Goal: Obtain resource: Obtain resource

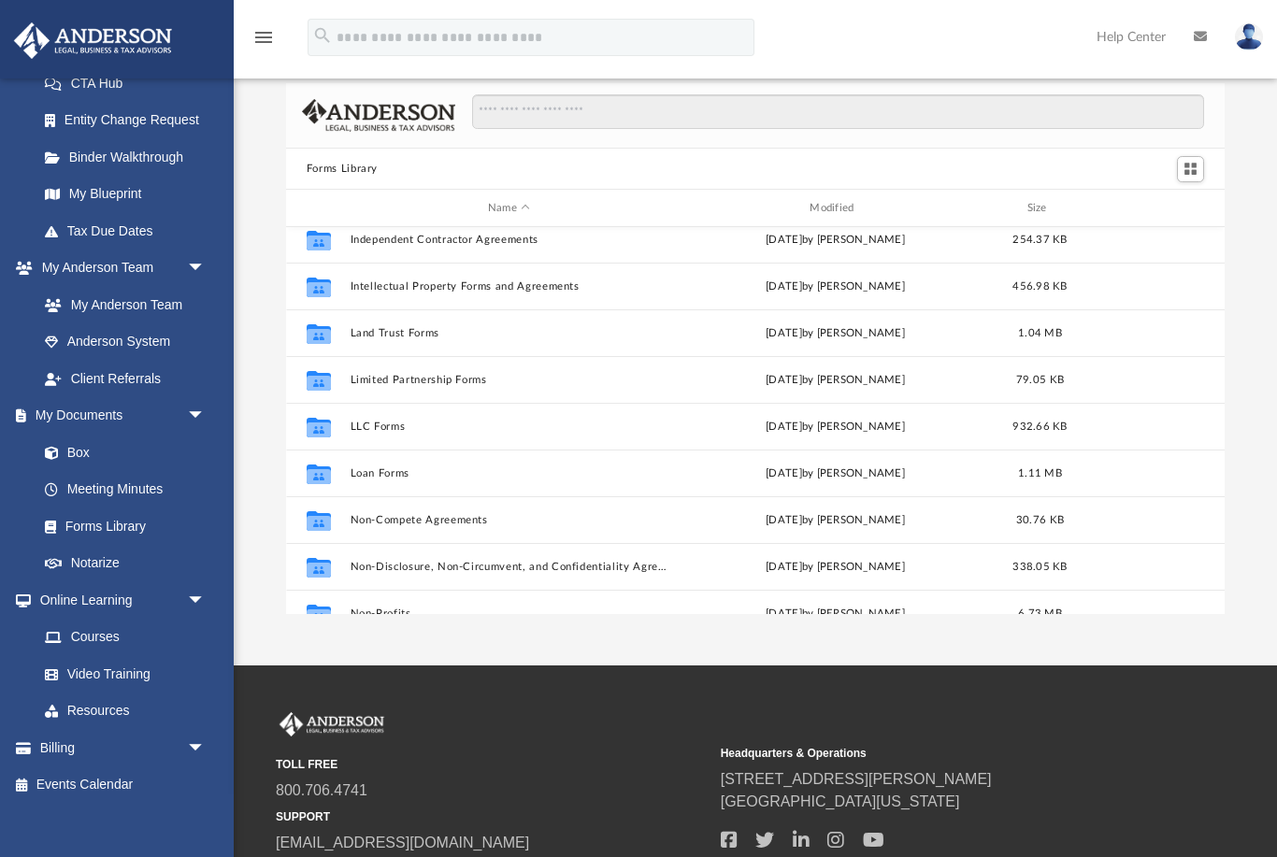
scroll to position [714, 0]
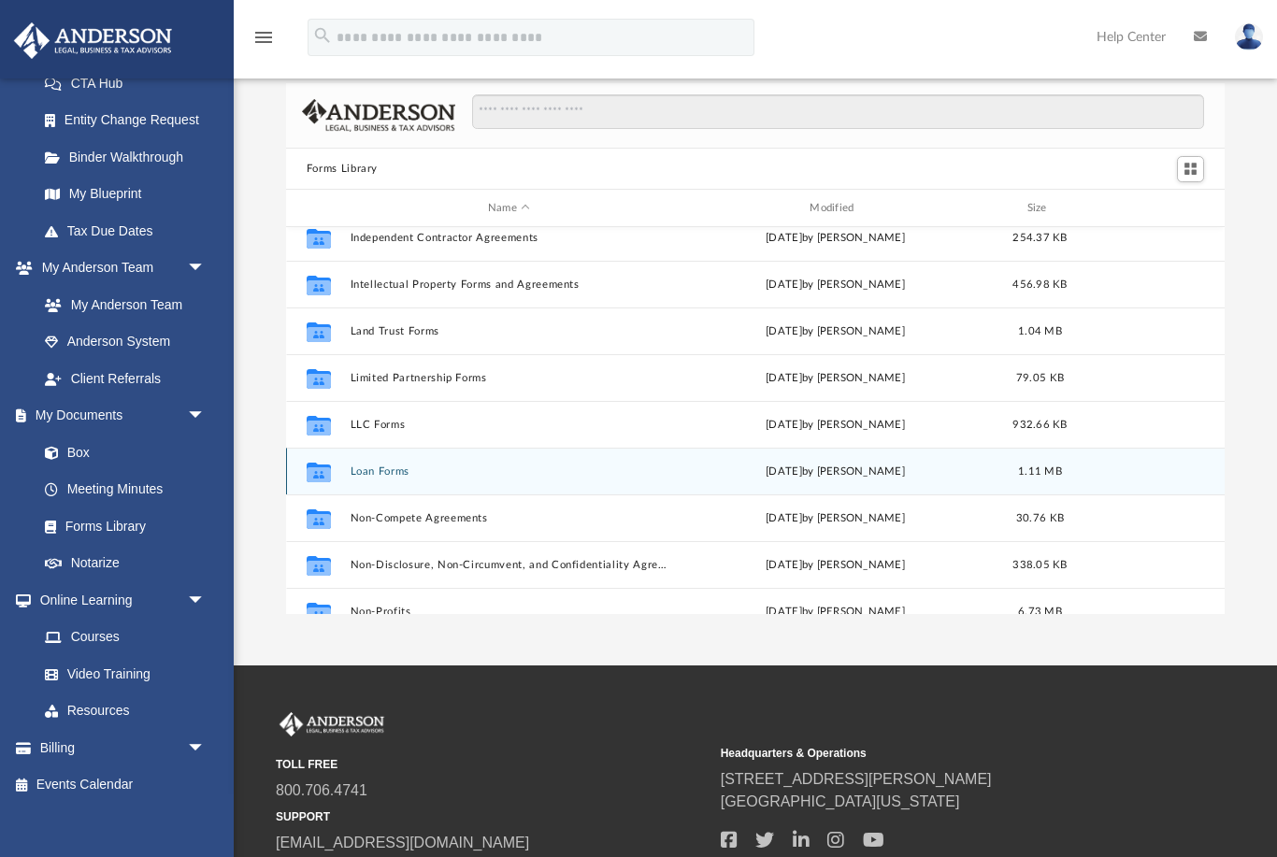
click at [376, 473] on button "Loan Forms" at bounding box center [509, 471] width 318 height 12
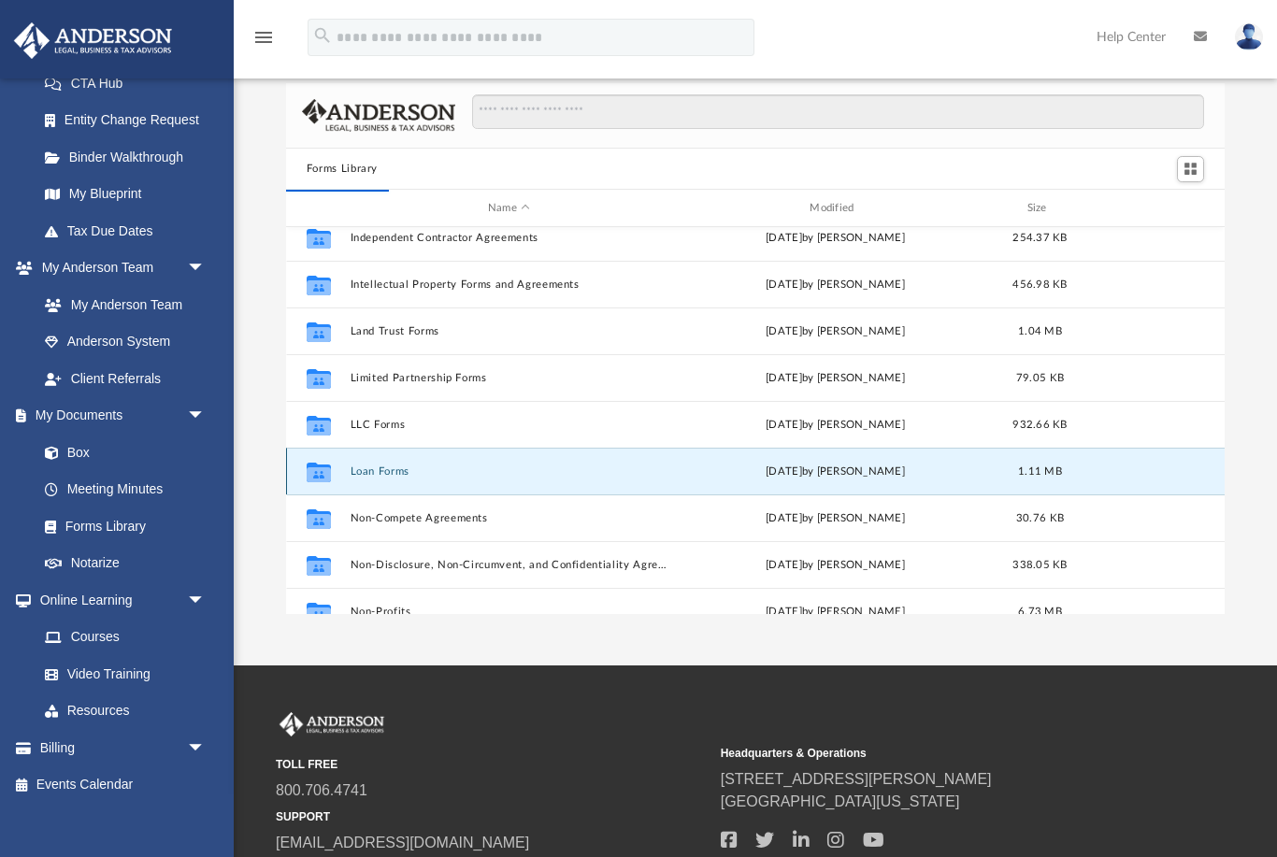
click at [383, 471] on button "Loan Forms" at bounding box center [509, 471] width 318 height 12
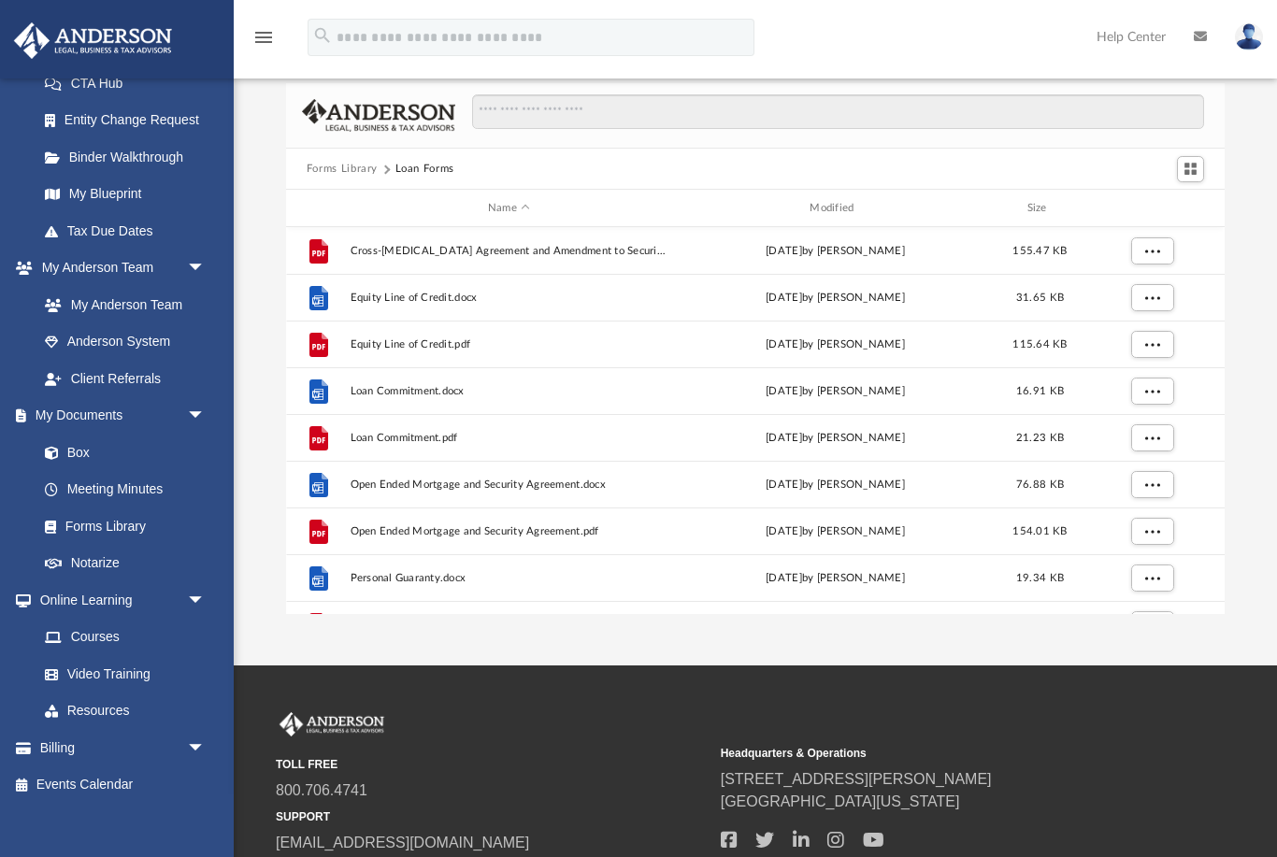
scroll to position [0, 0]
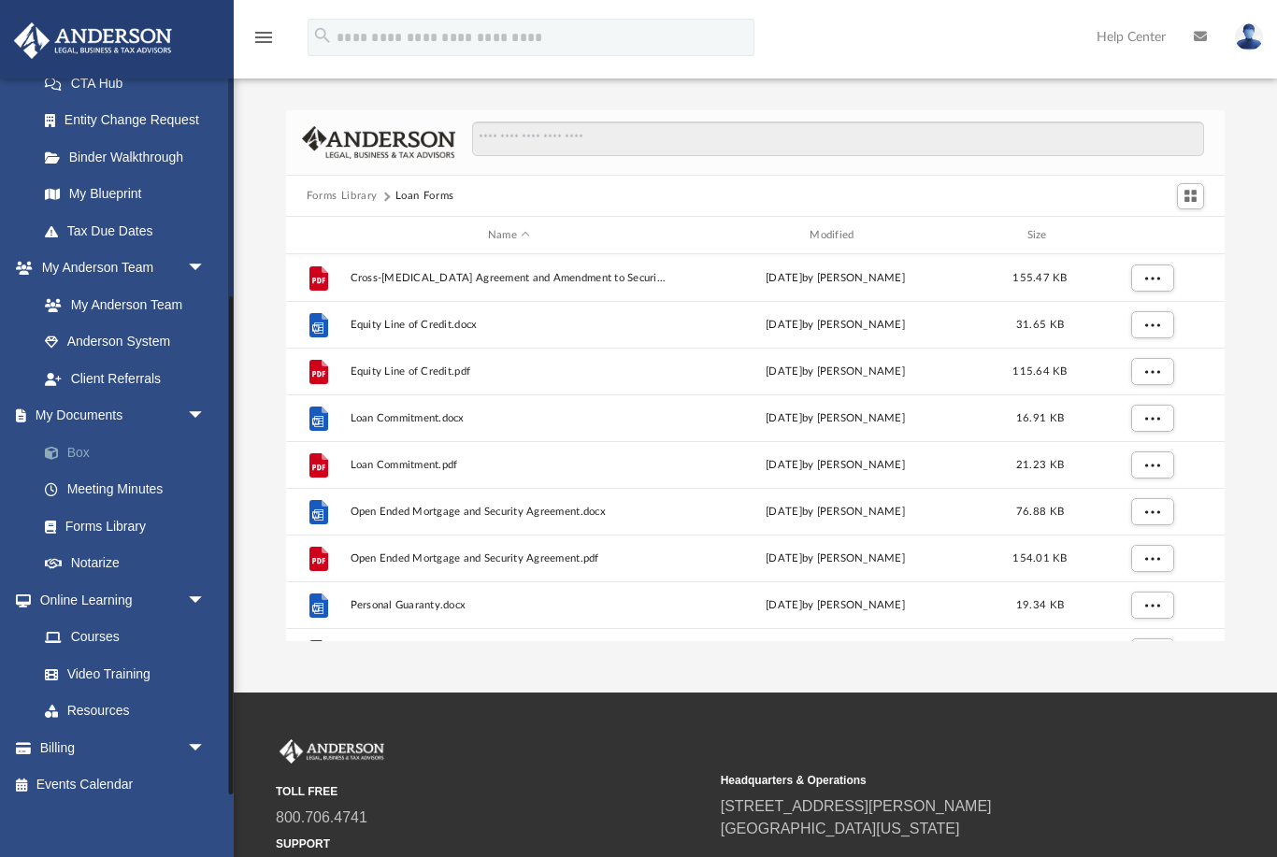
click at [88, 443] on link "Box" at bounding box center [130, 452] width 208 height 37
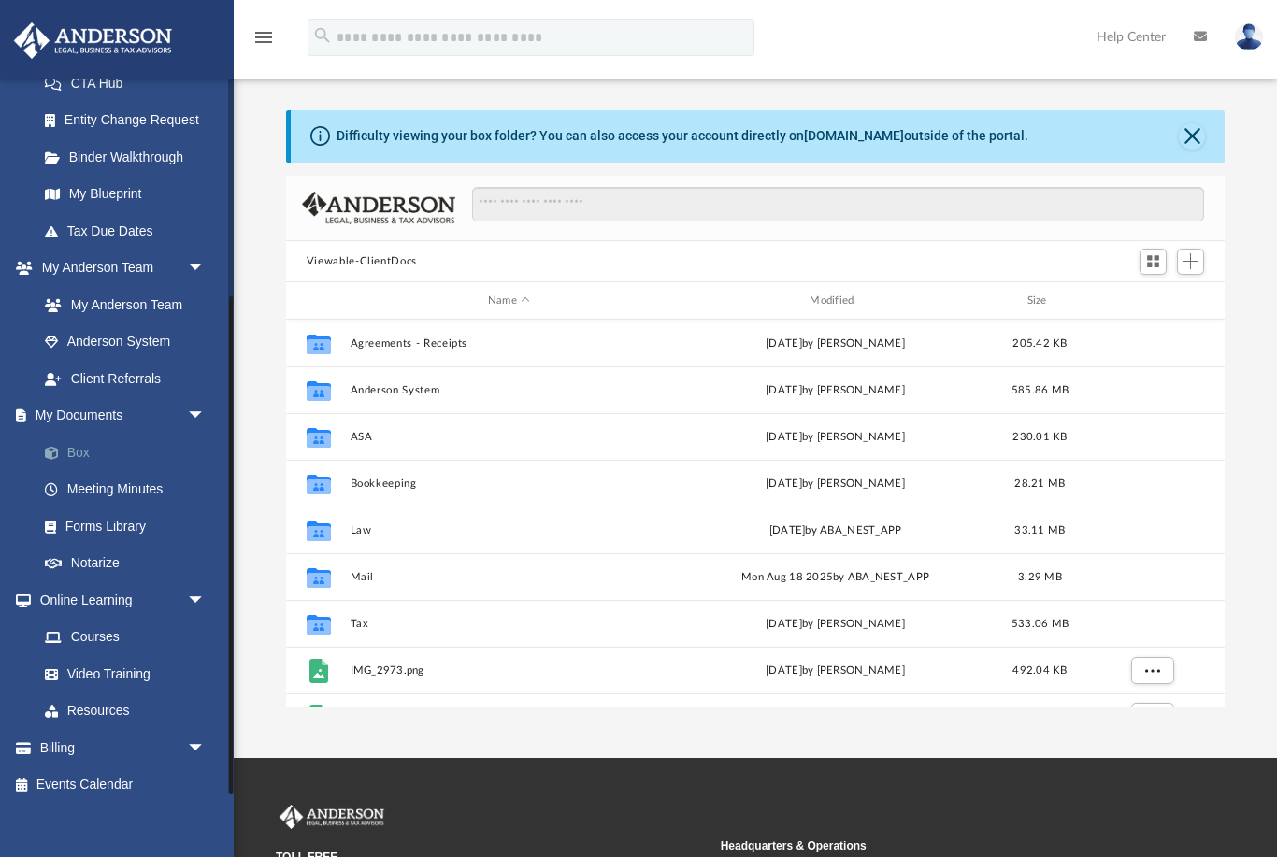
scroll to position [1, 1]
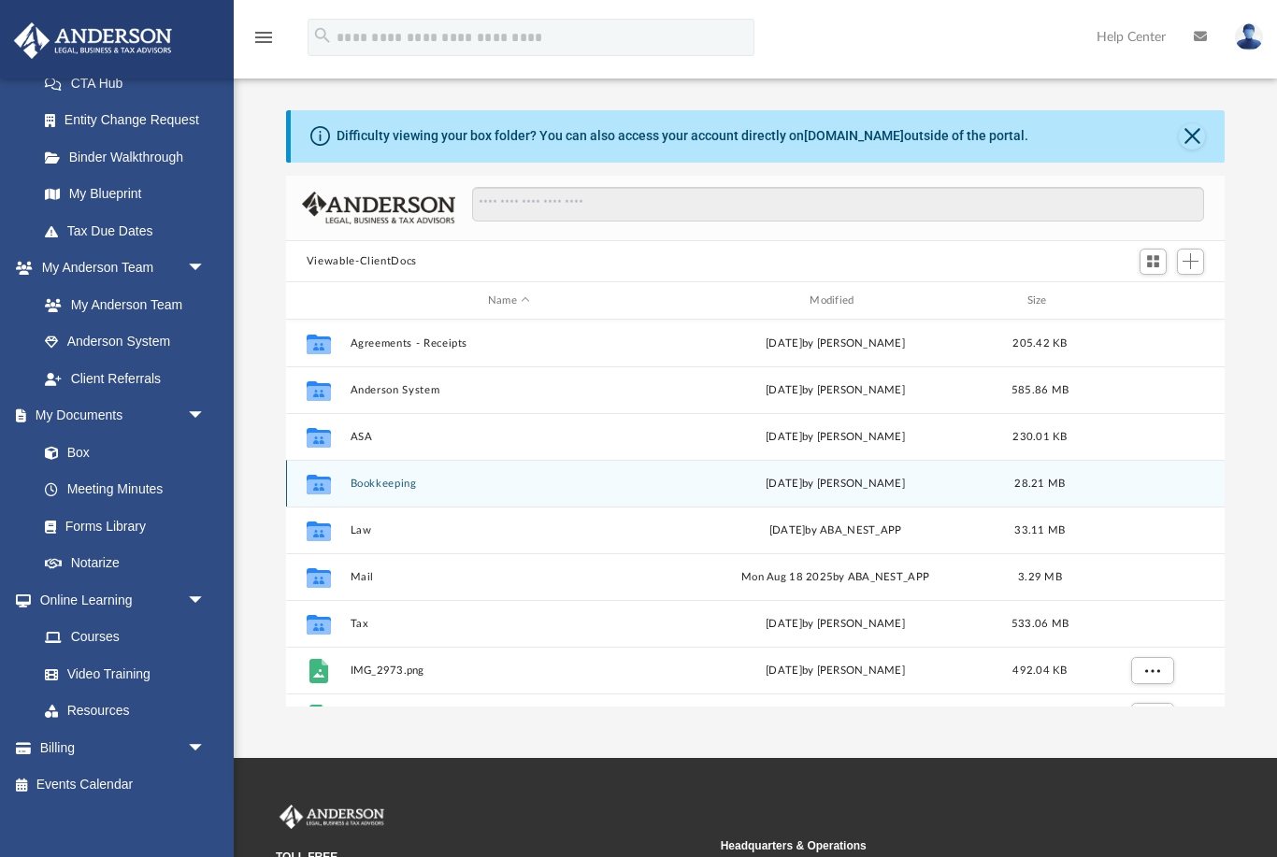
click at [408, 478] on button "Bookkeeping" at bounding box center [509, 484] width 318 height 12
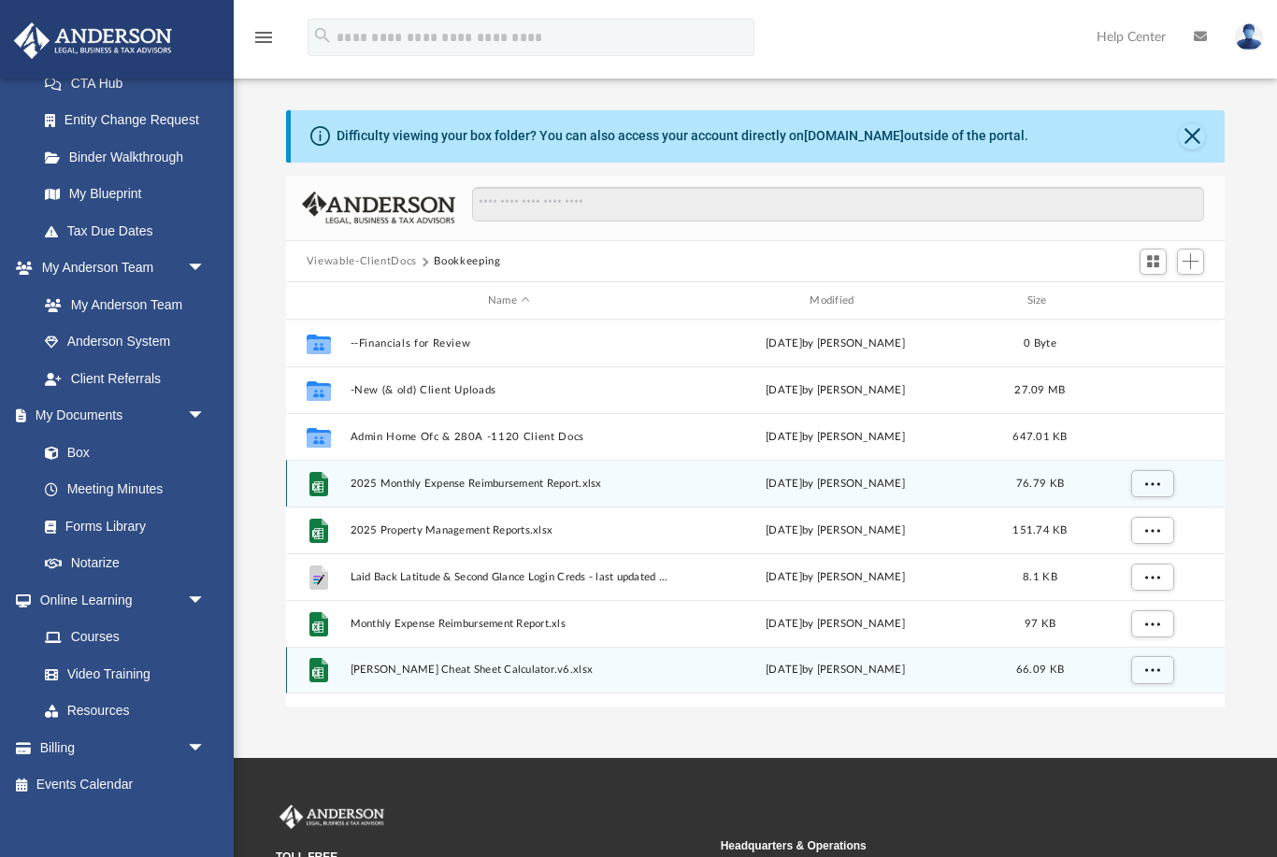
click at [422, 667] on span "[PERSON_NAME] Cheat Sheet Calculator.v6.xlsx" at bounding box center [509, 671] width 318 height 12
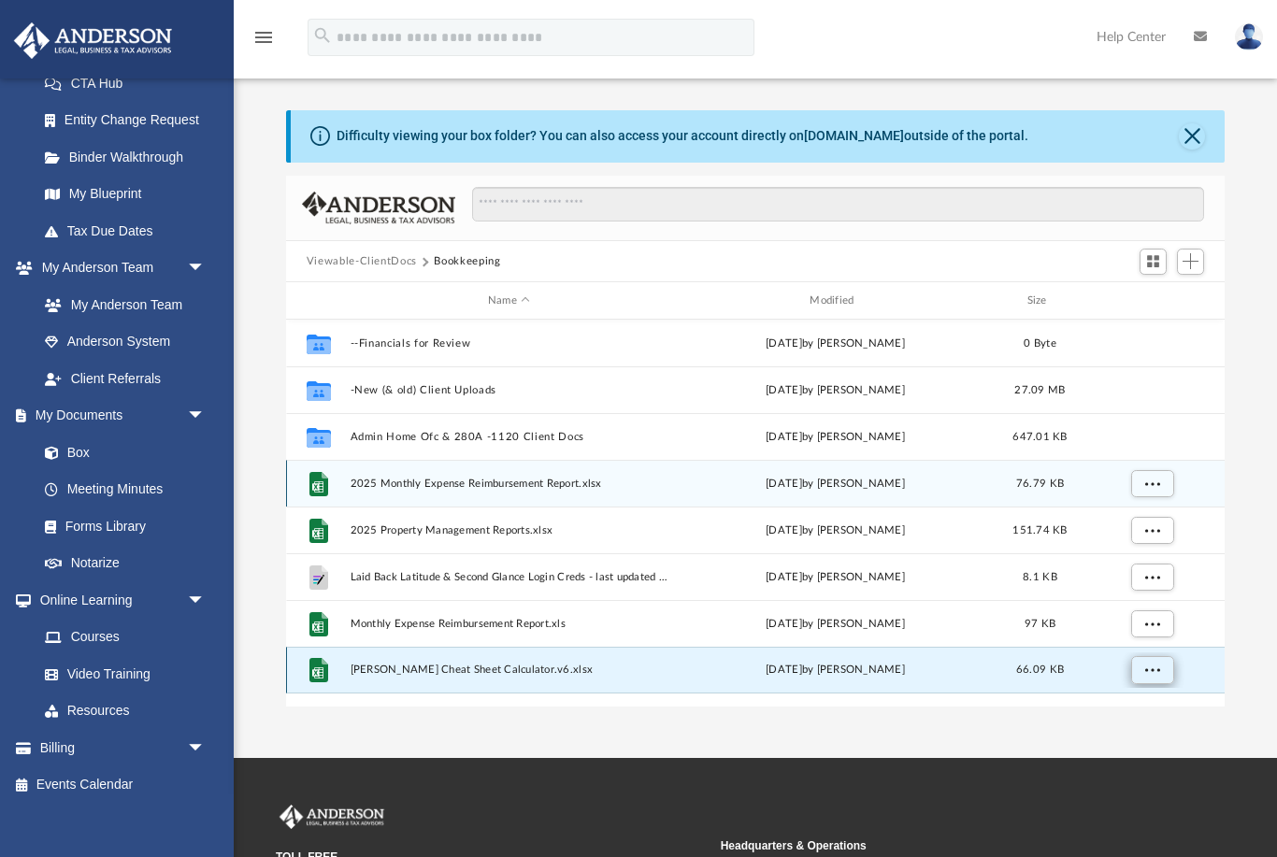
click at [1149, 667] on span "More options" at bounding box center [1151, 670] width 15 height 10
click at [1132, 700] on li "Preview" at bounding box center [1135, 708] width 54 height 20
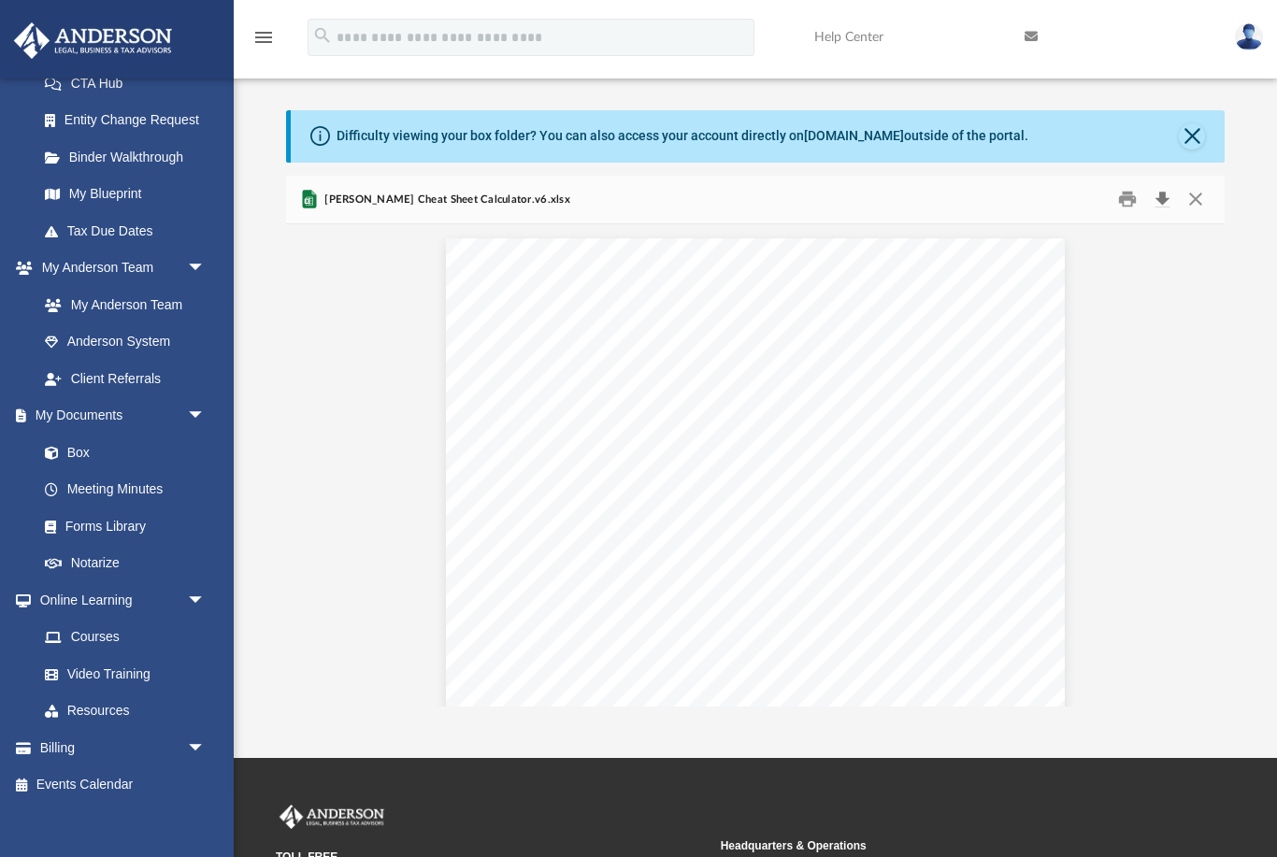
click at [1162, 193] on button "Download" at bounding box center [1162, 199] width 34 height 29
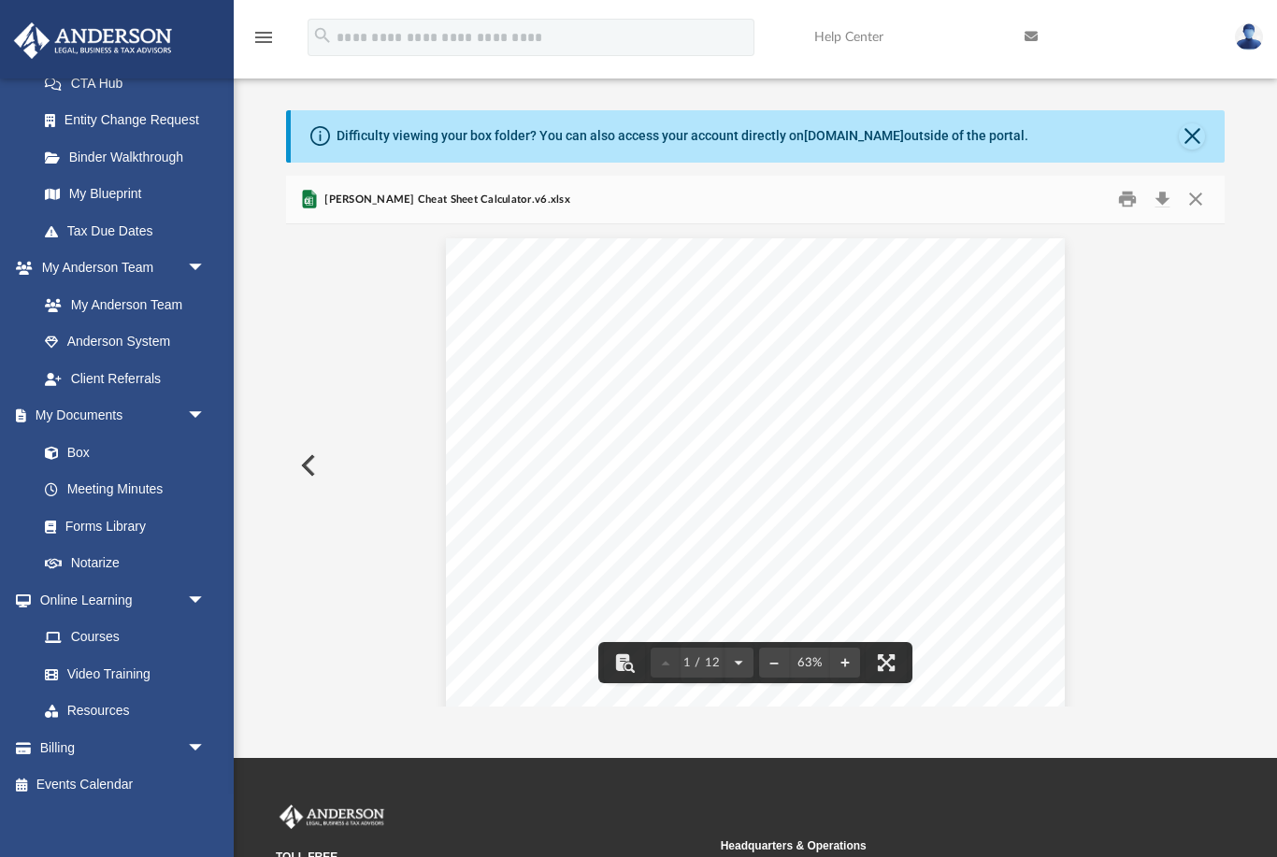
click at [619, 479] on div "Summary What is Your Tax Appetite? $ 8,048.80 $ 1,800.00 $ 300.00 $ 22,870.00 $…" at bounding box center [755, 477] width 618 height 478
click at [621, 412] on div "Summary What is Your Tax Appetite? $ 8,048.80 $ 1,800.00 $ 300.00 $ 22,870.00 $…" at bounding box center [755, 477] width 618 height 478
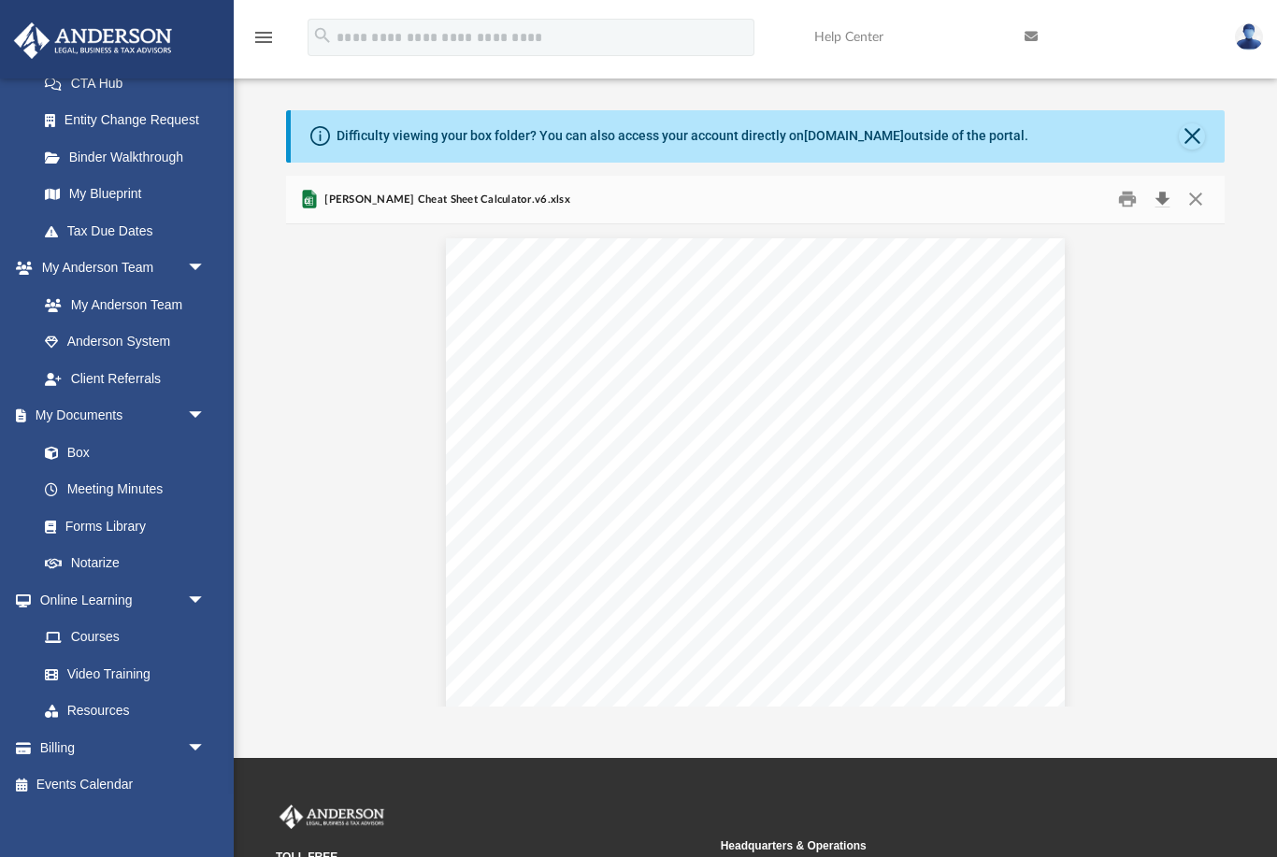
click at [1158, 198] on button "Download" at bounding box center [1162, 199] width 34 height 29
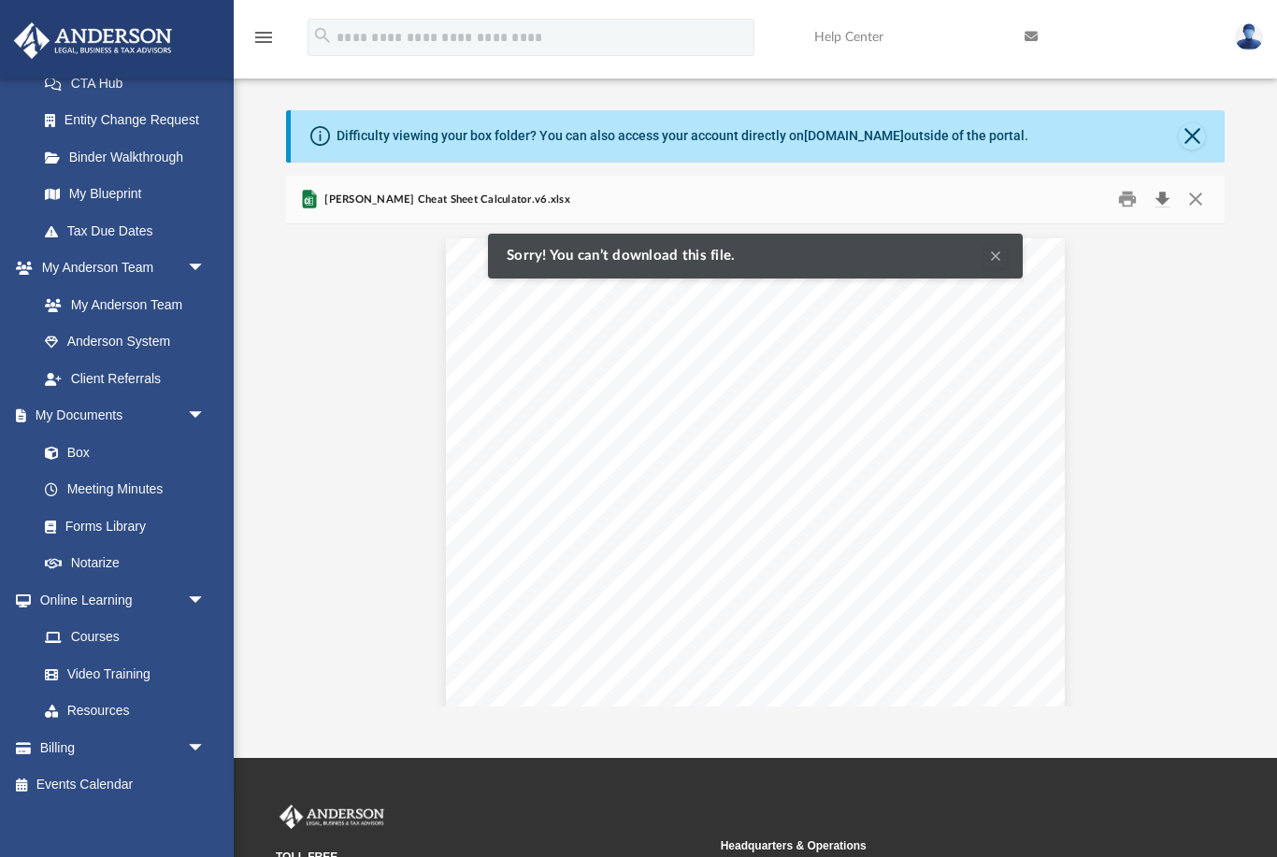
click at [1167, 200] on button "Download" at bounding box center [1162, 199] width 34 height 29
click at [1165, 198] on button "Download" at bounding box center [1162, 199] width 34 height 29
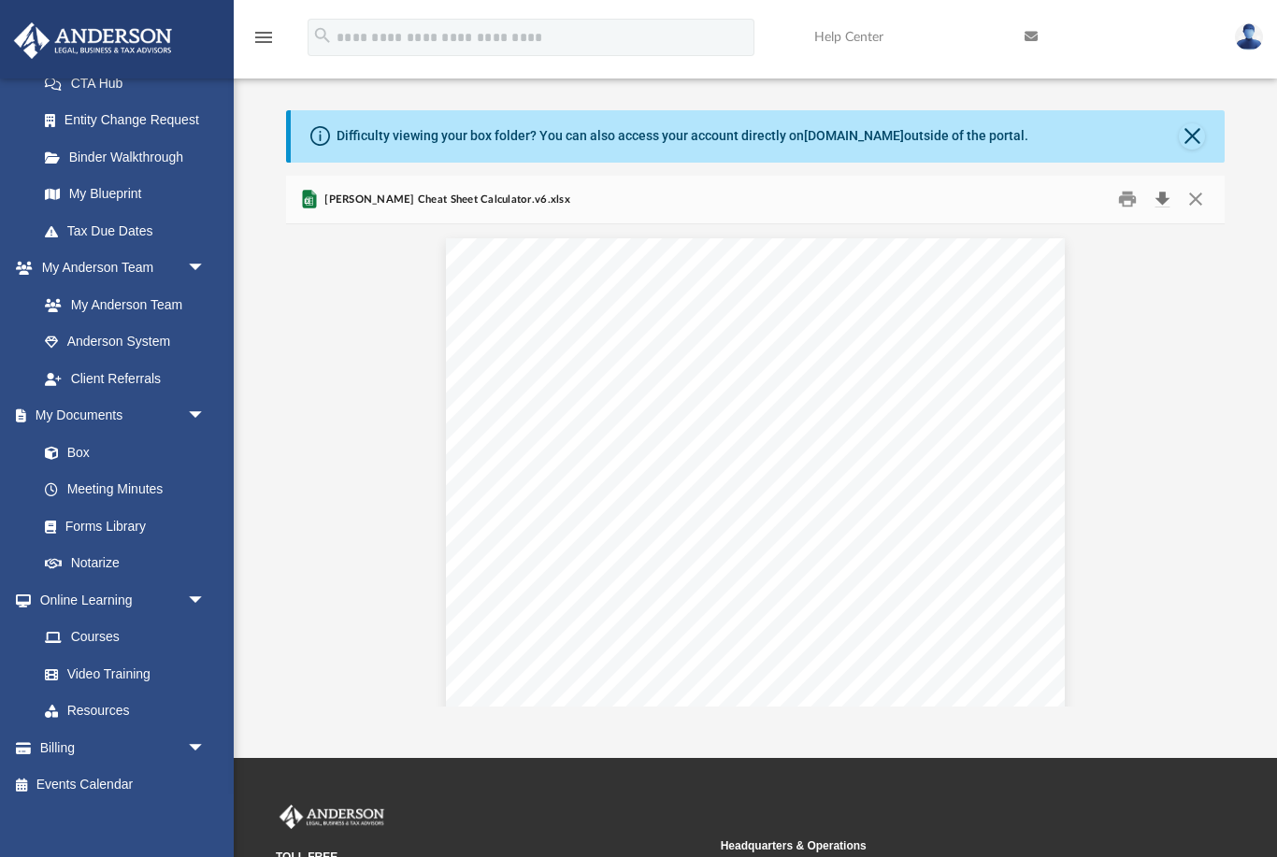
click at [1159, 190] on button "Download" at bounding box center [1162, 199] width 34 height 29
click at [1159, 194] on button "Download" at bounding box center [1162, 199] width 34 height 29
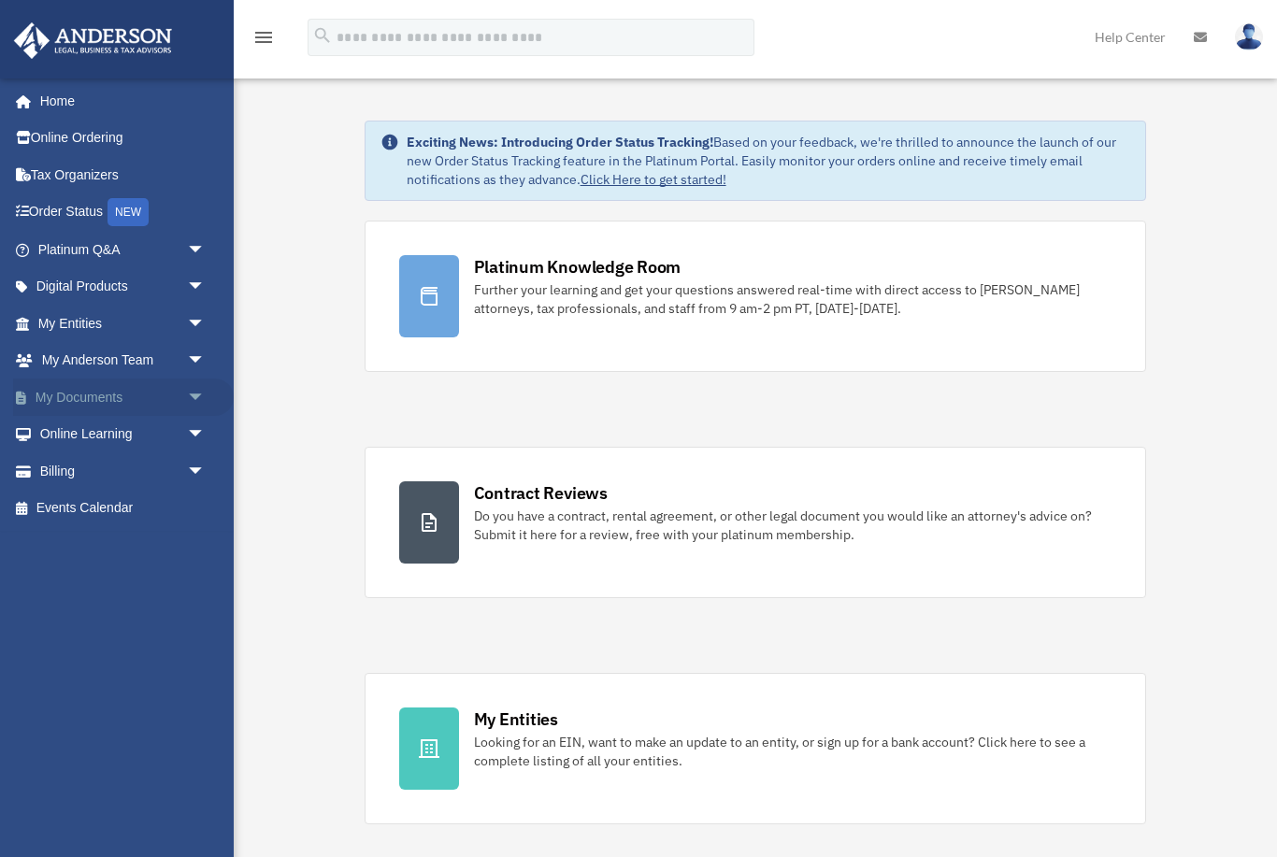
click at [187, 386] on span "arrow_drop_down" at bounding box center [205, 398] width 37 height 38
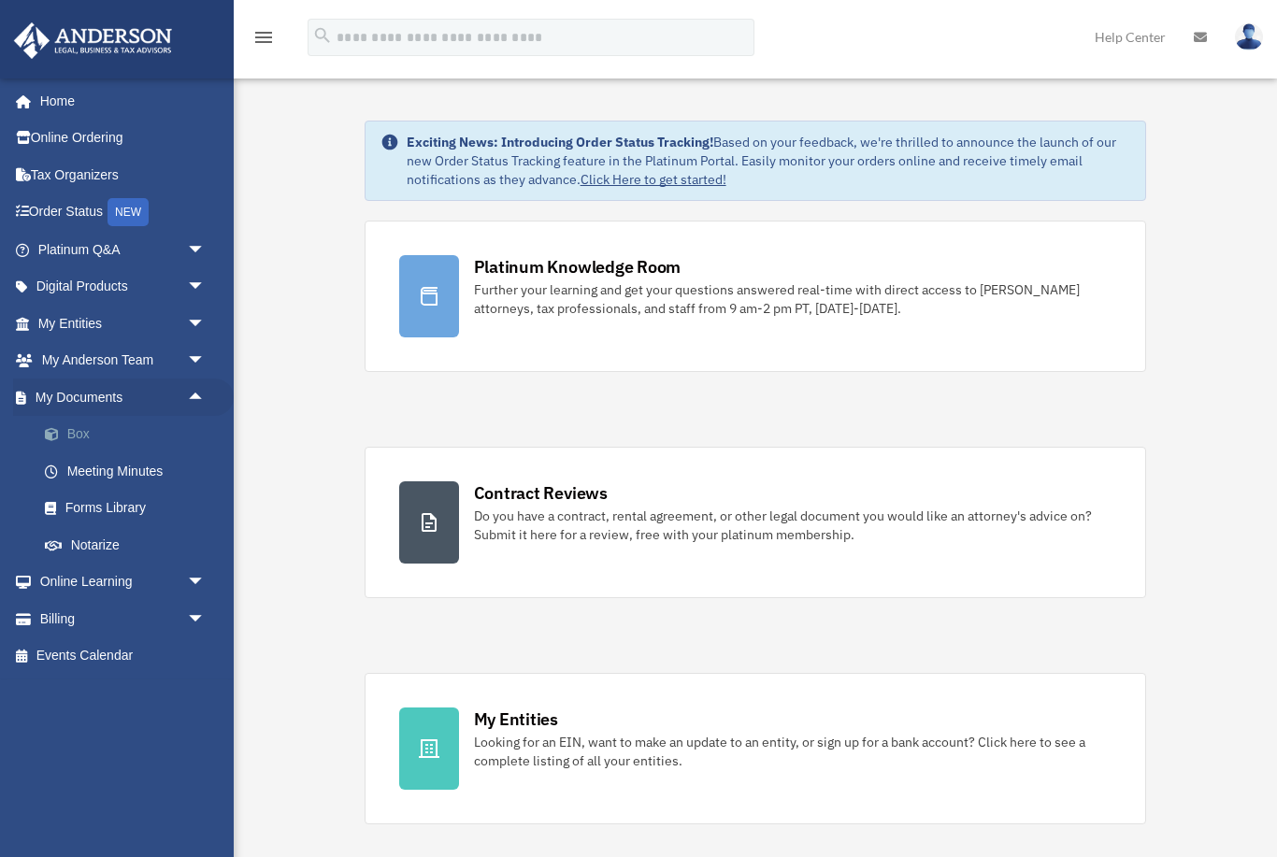
click at [62, 428] on span at bounding box center [61, 434] width 12 height 13
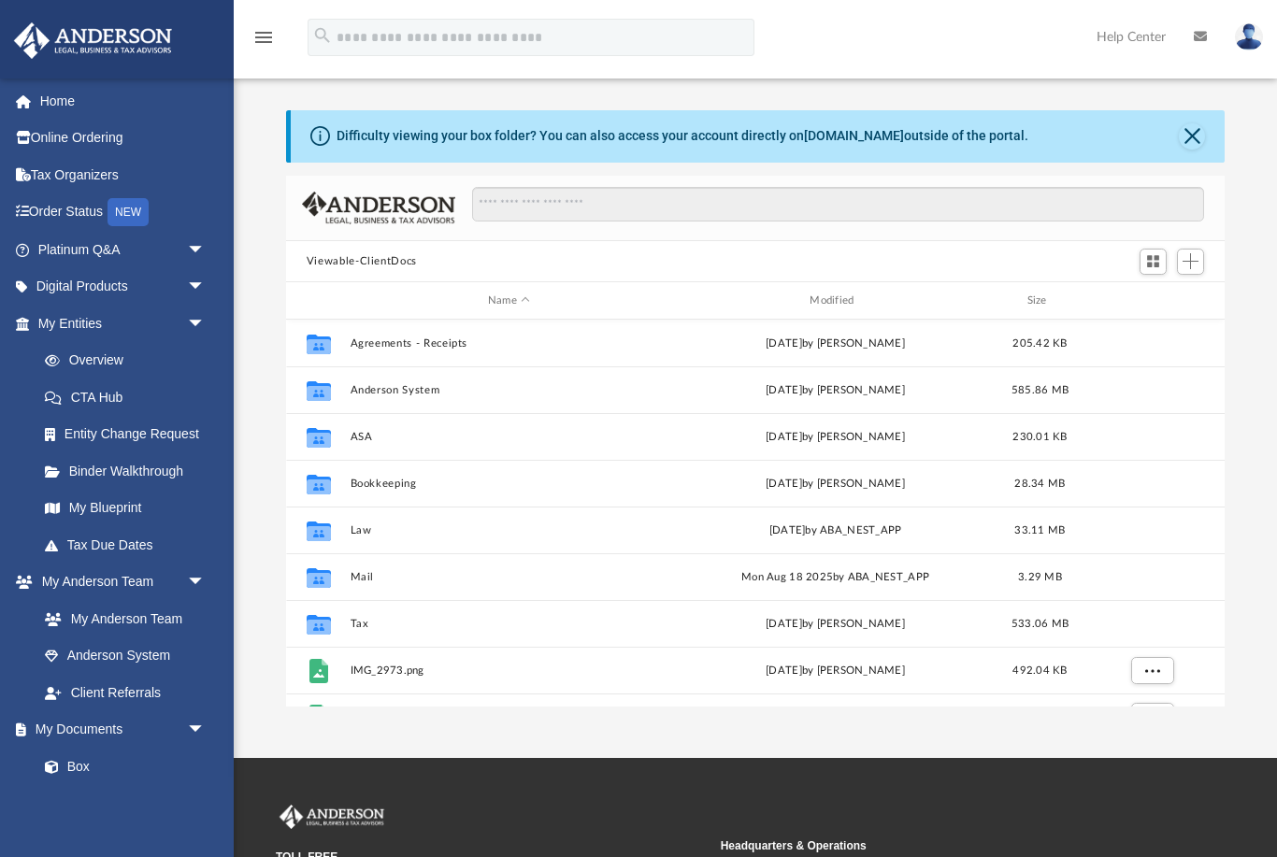
scroll to position [1, 1]
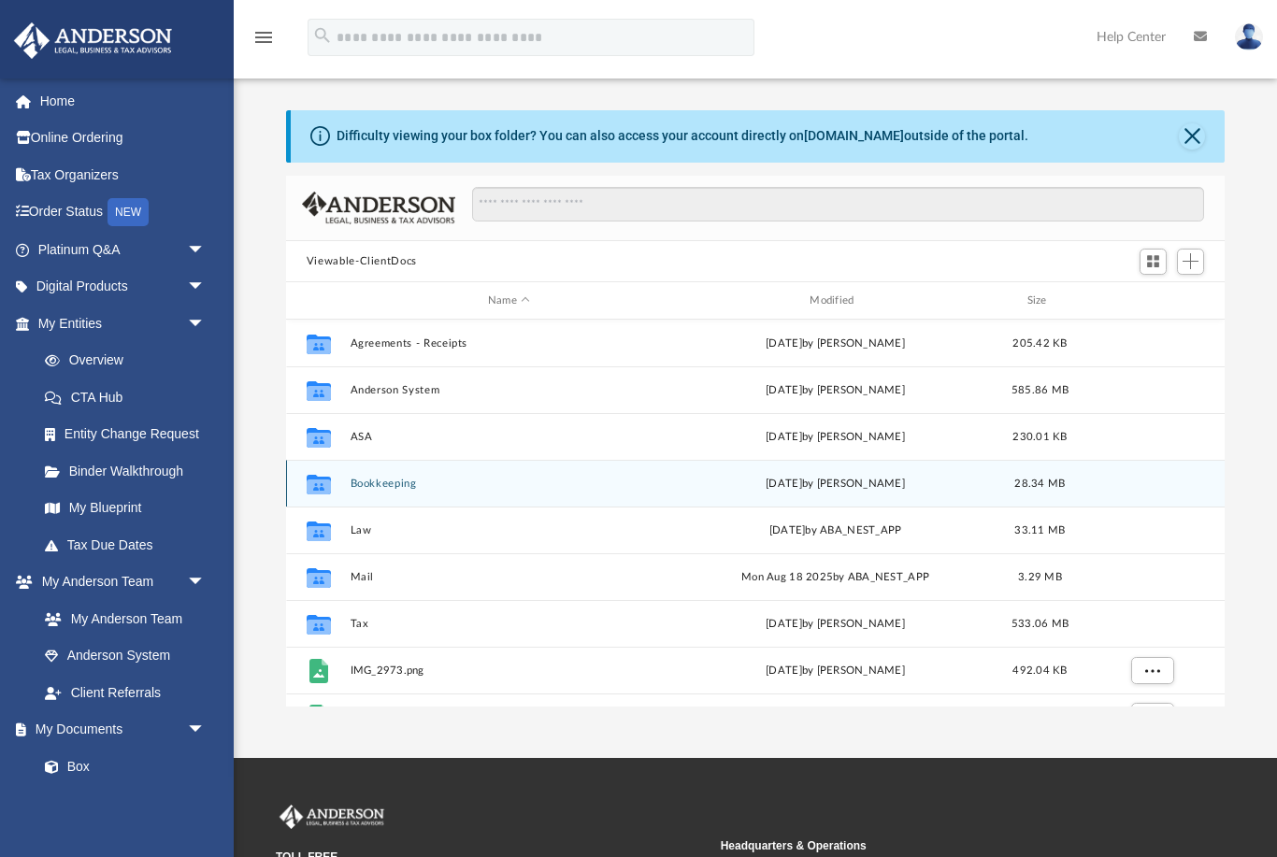
click at [395, 480] on button "Bookkeeping" at bounding box center [509, 484] width 318 height 12
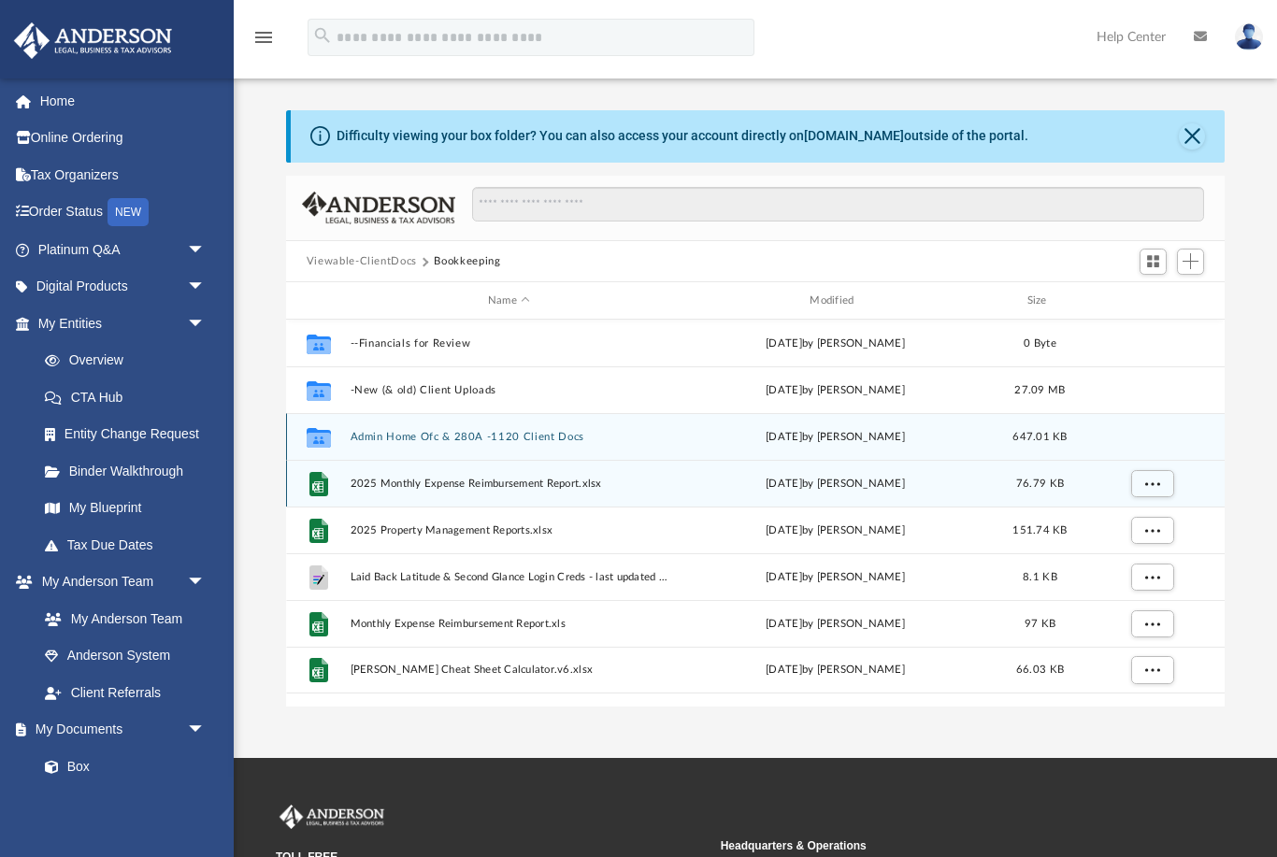
click at [466, 433] on button "Admin Home Ofc & 280A -1120 Client Docs" at bounding box center [509, 437] width 318 height 12
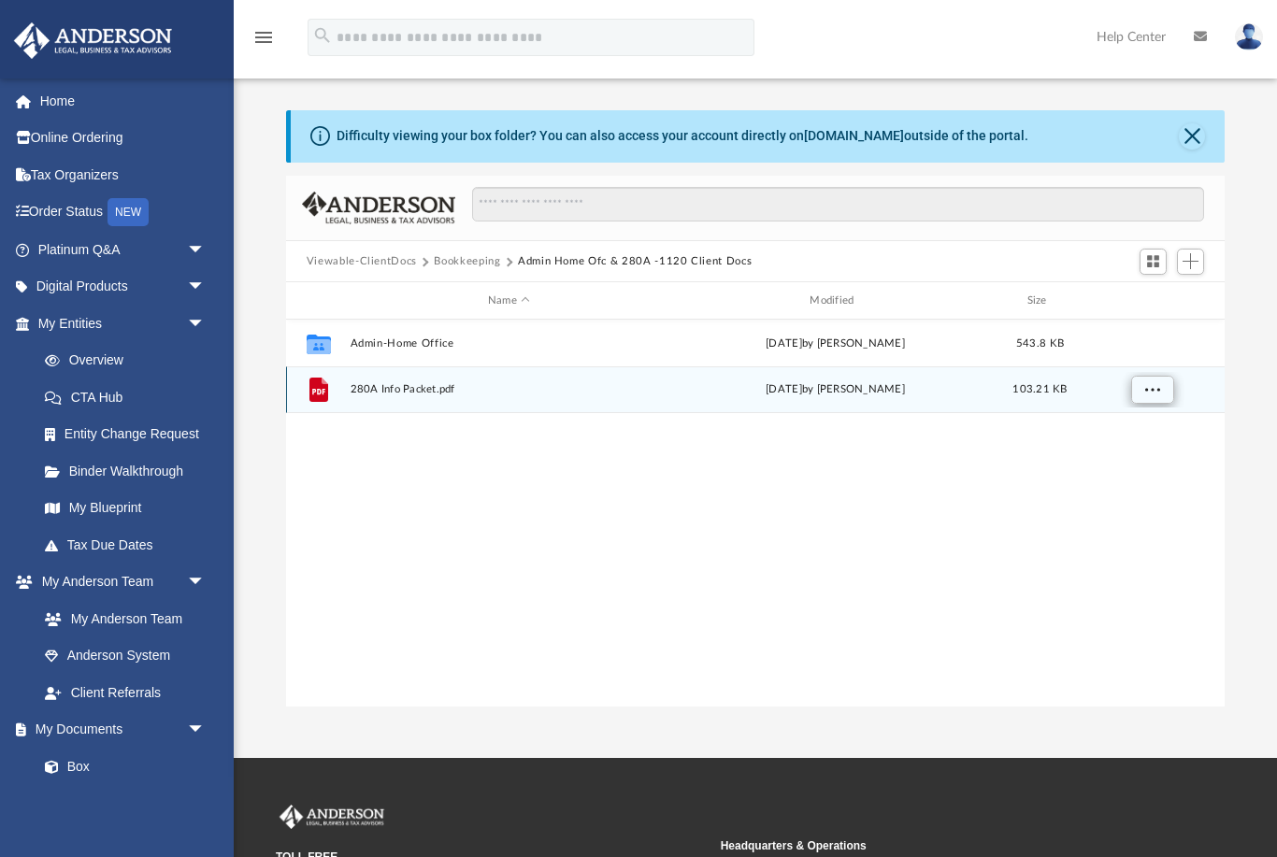
click at [1155, 385] on span "More options" at bounding box center [1151, 389] width 15 height 10
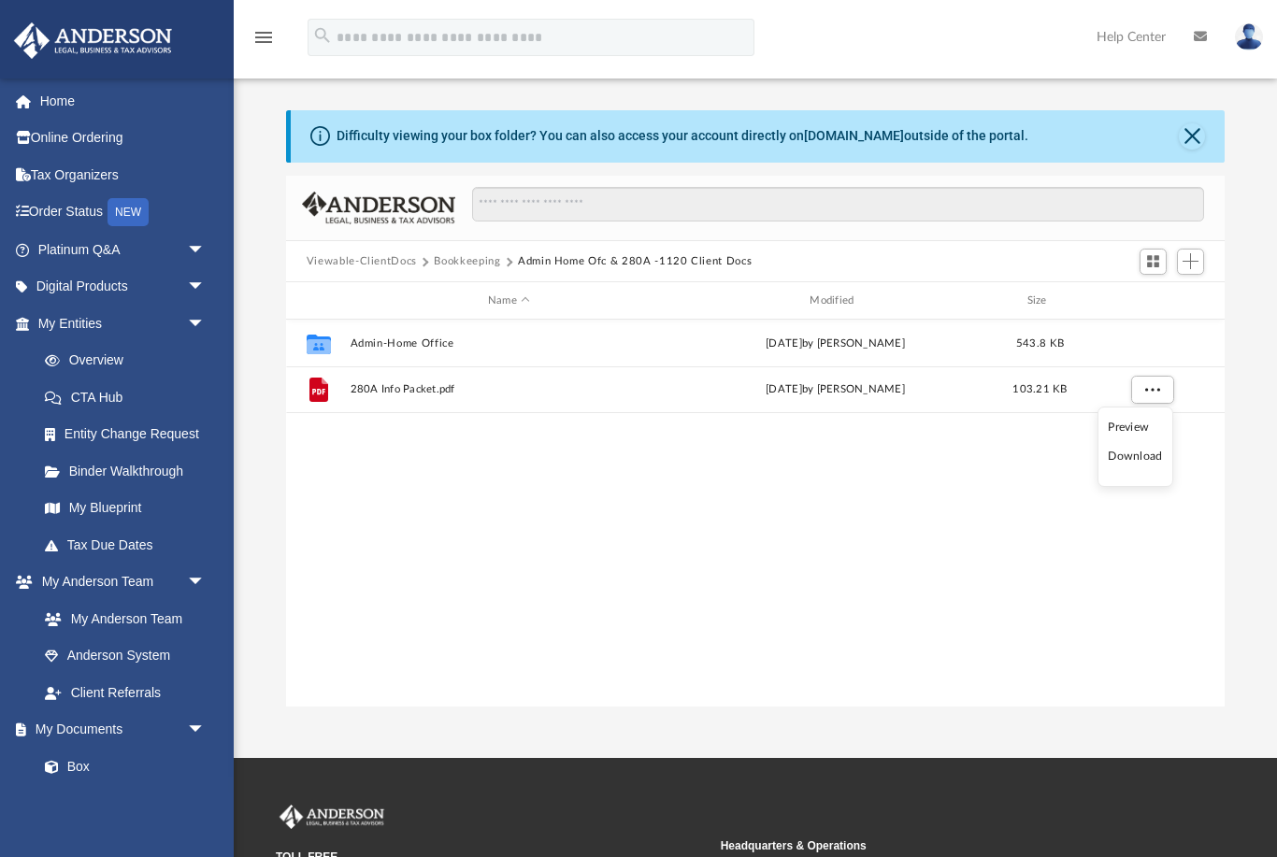
click at [1146, 421] on li "Preview" at bounding box center [1135, 428] width 54 height 20
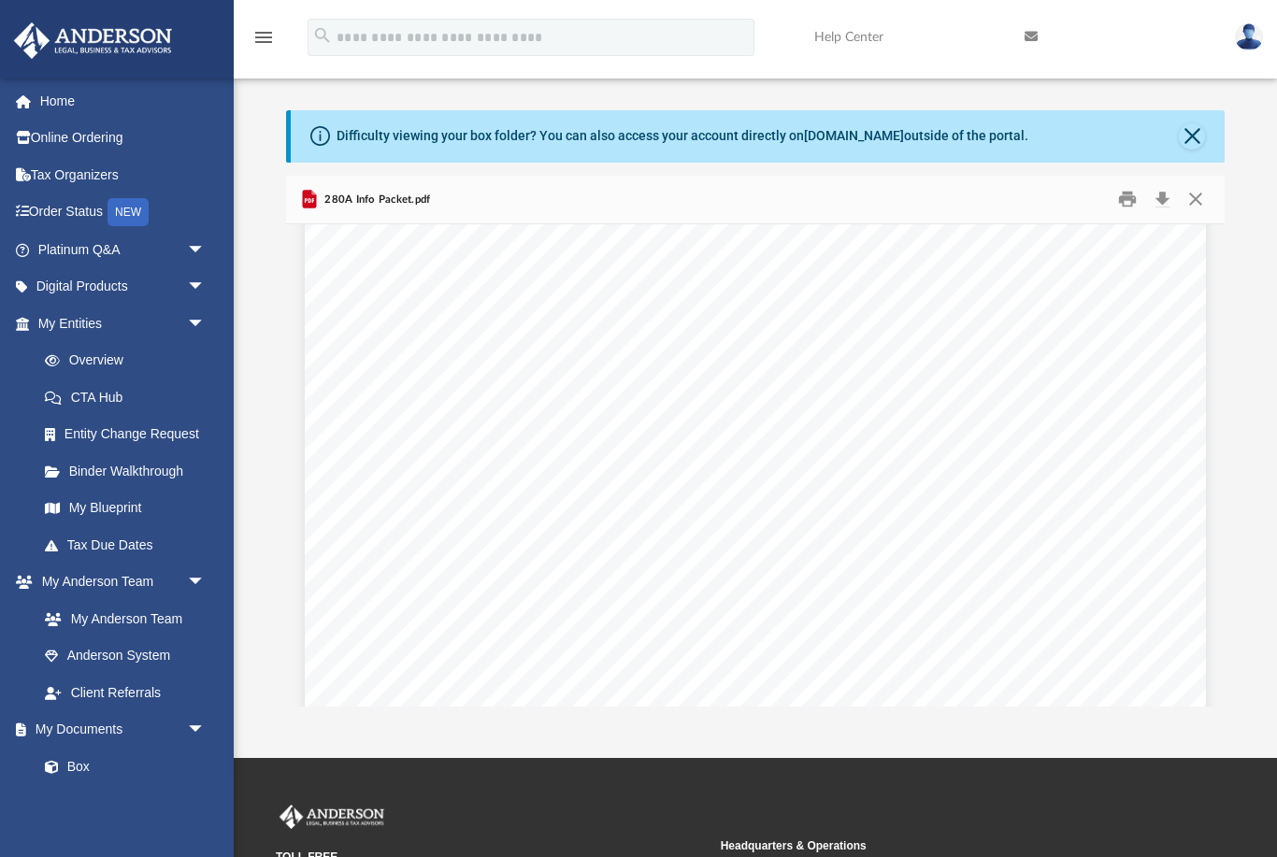
scroll to position [4180, 0]
click at [1191, 200] on button "Close" at bounding box center [1196, 199] width 34 height 29
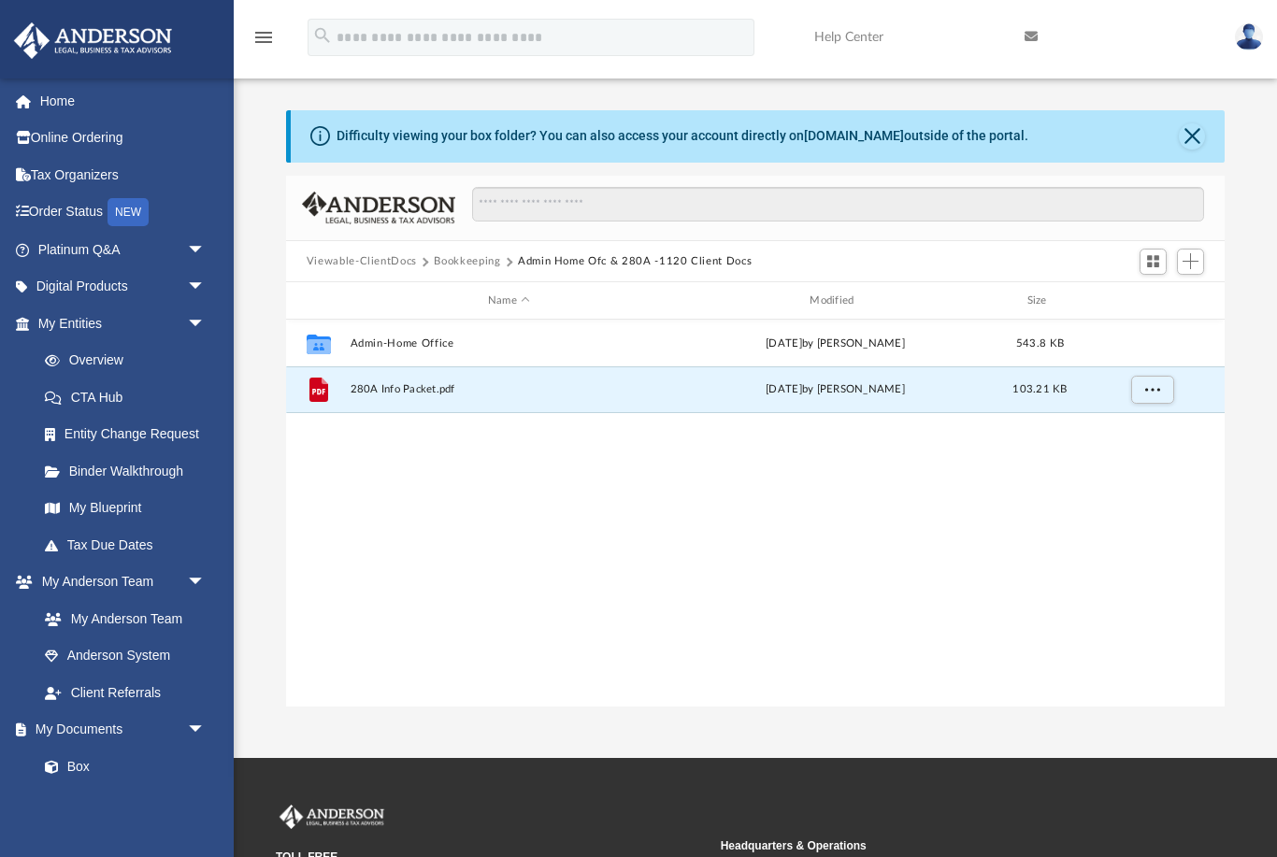
click at [461, 265] on button "Bookkeeping" at bounding box center [467, 261] width 66 height 17
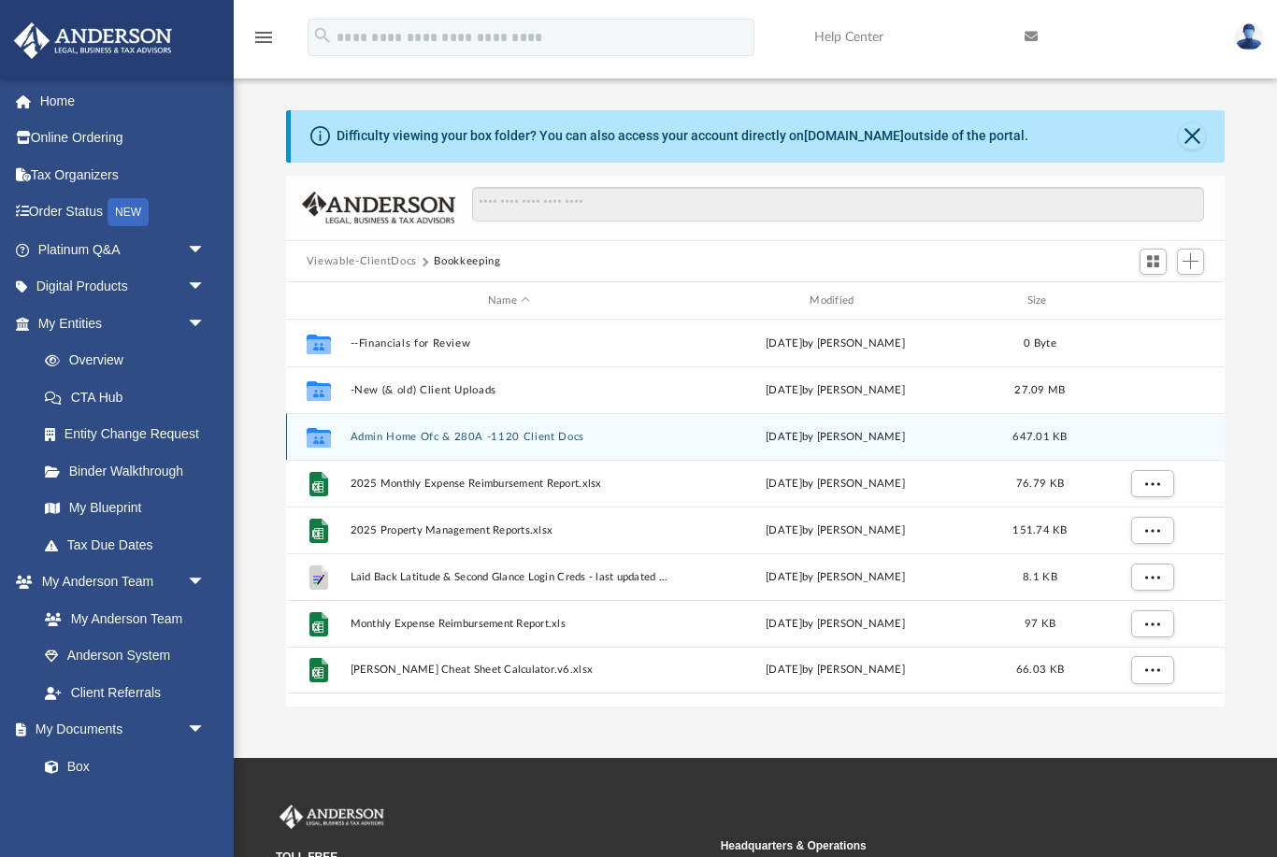
click at [402, 432] on button "Admin Home Ofc & 280A -1120 Client Docs" at bounding box center [509, 437] width 318 height 12
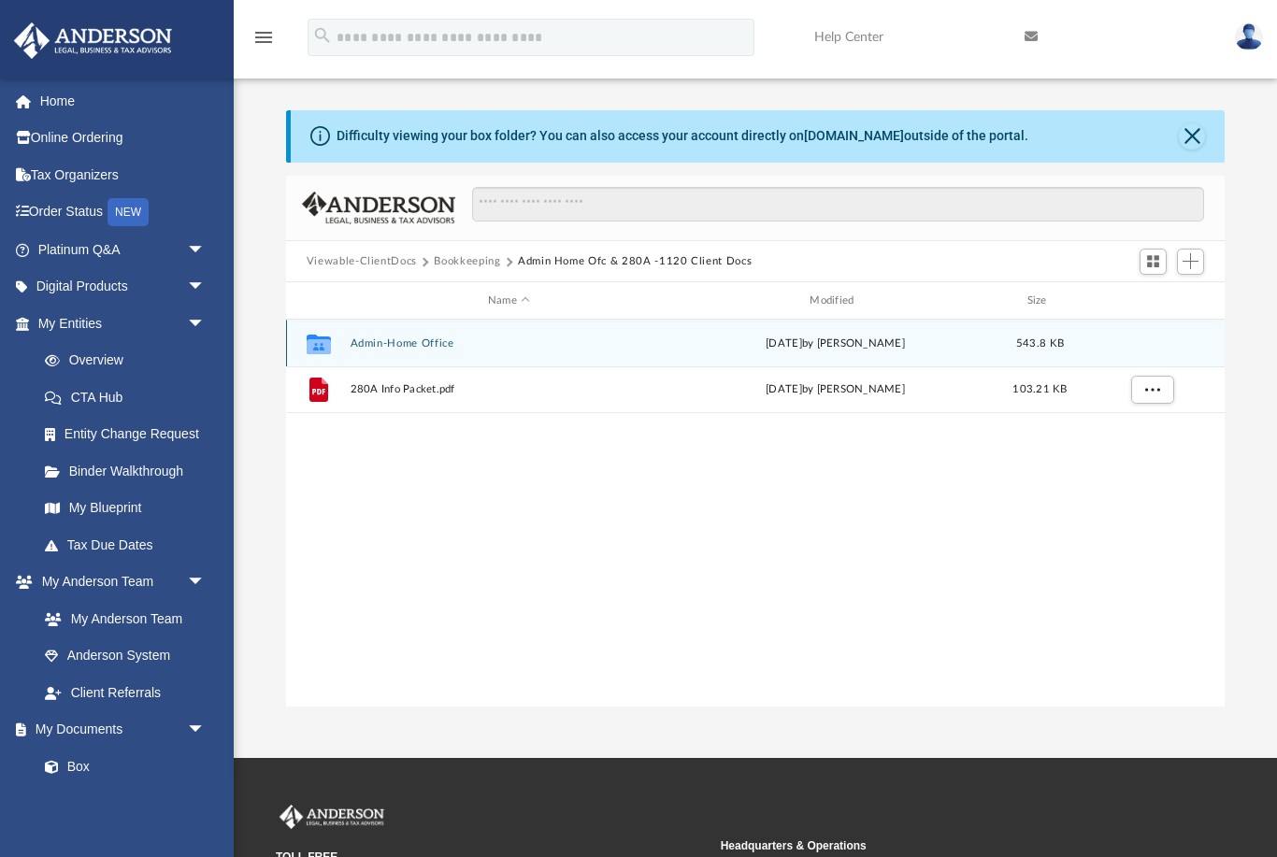
click at [443, 347] on button "Admin-Home Office" at bounding box center [509, 343] width 318 height 12
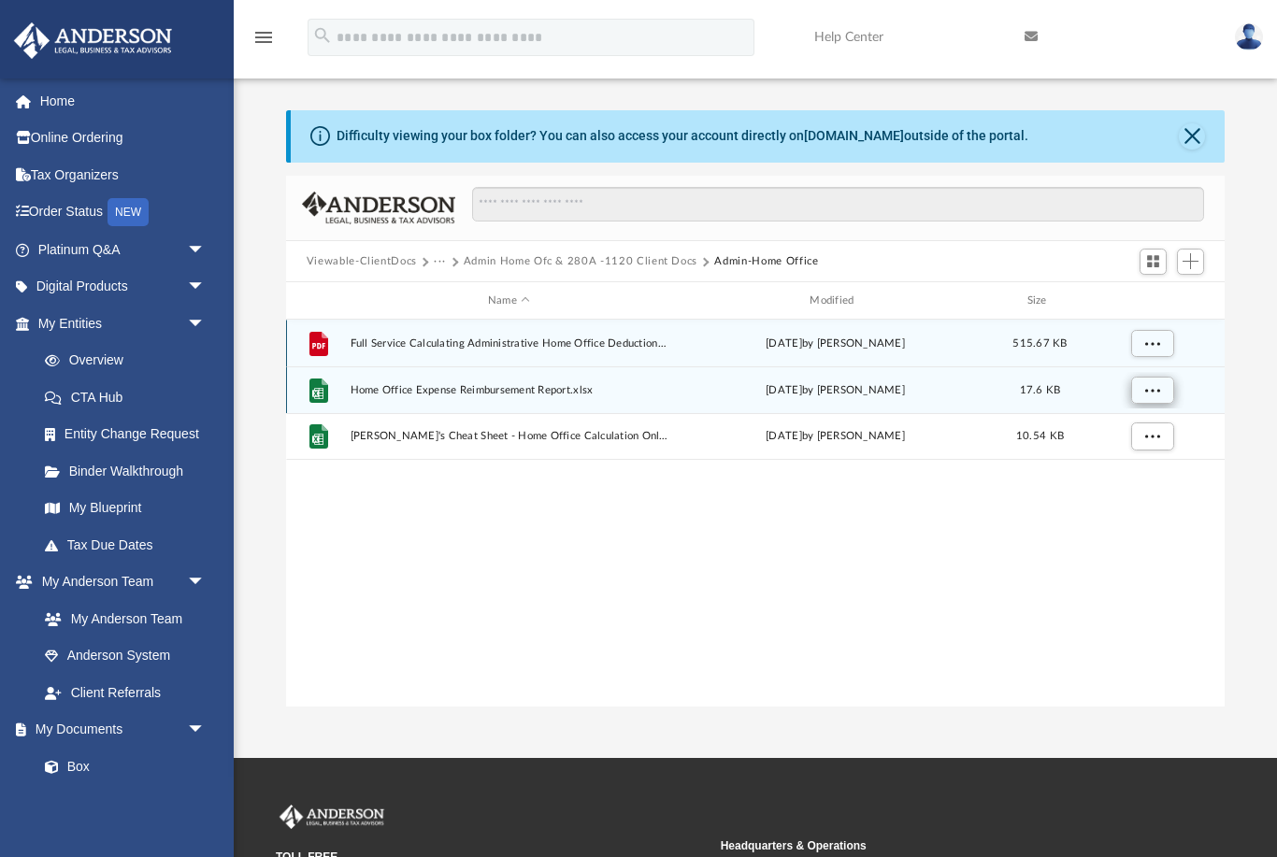
click at [1152, 390] on span "More options" at bounding box center [1151, 390] width 15 height 10
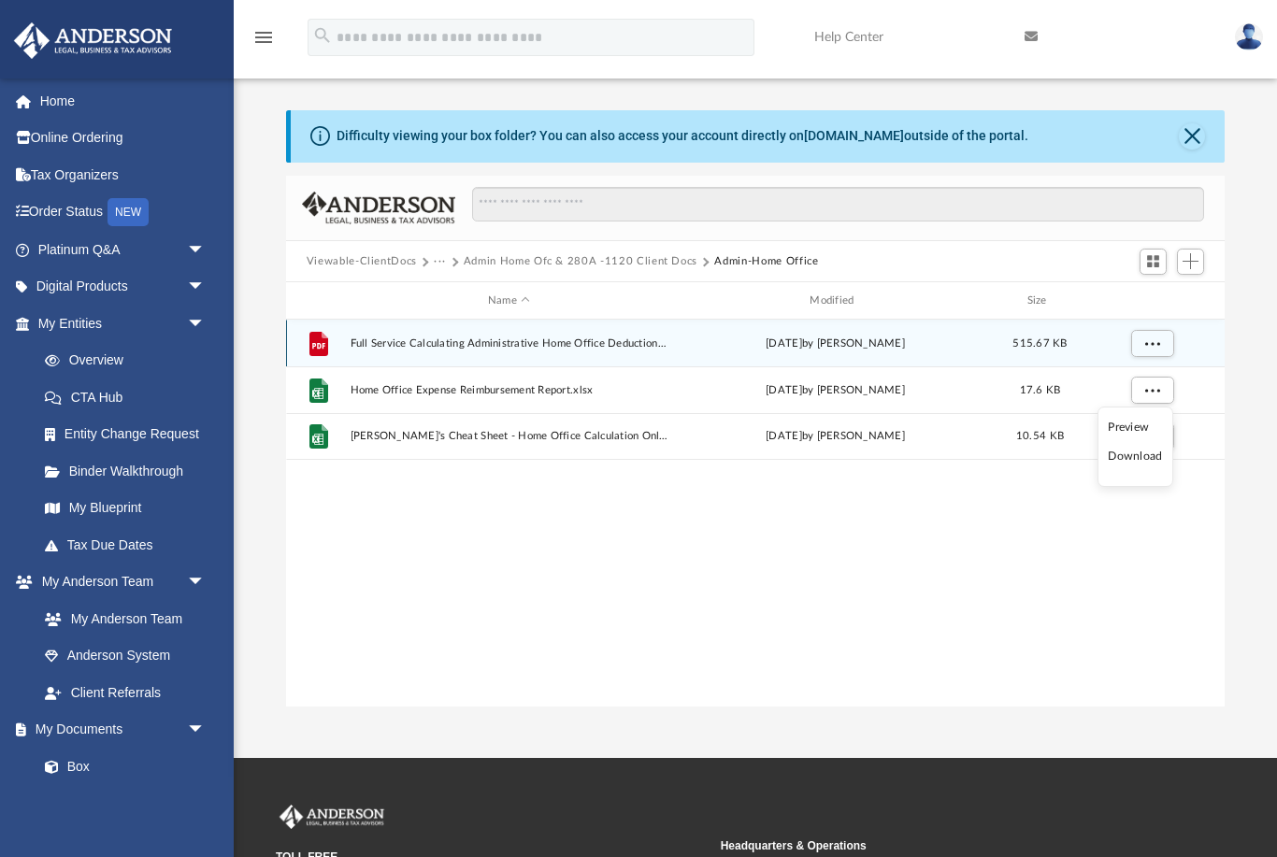
click at [1126, 424] on li "Preview" at bounding box center [1135, 428] width 54 height 20
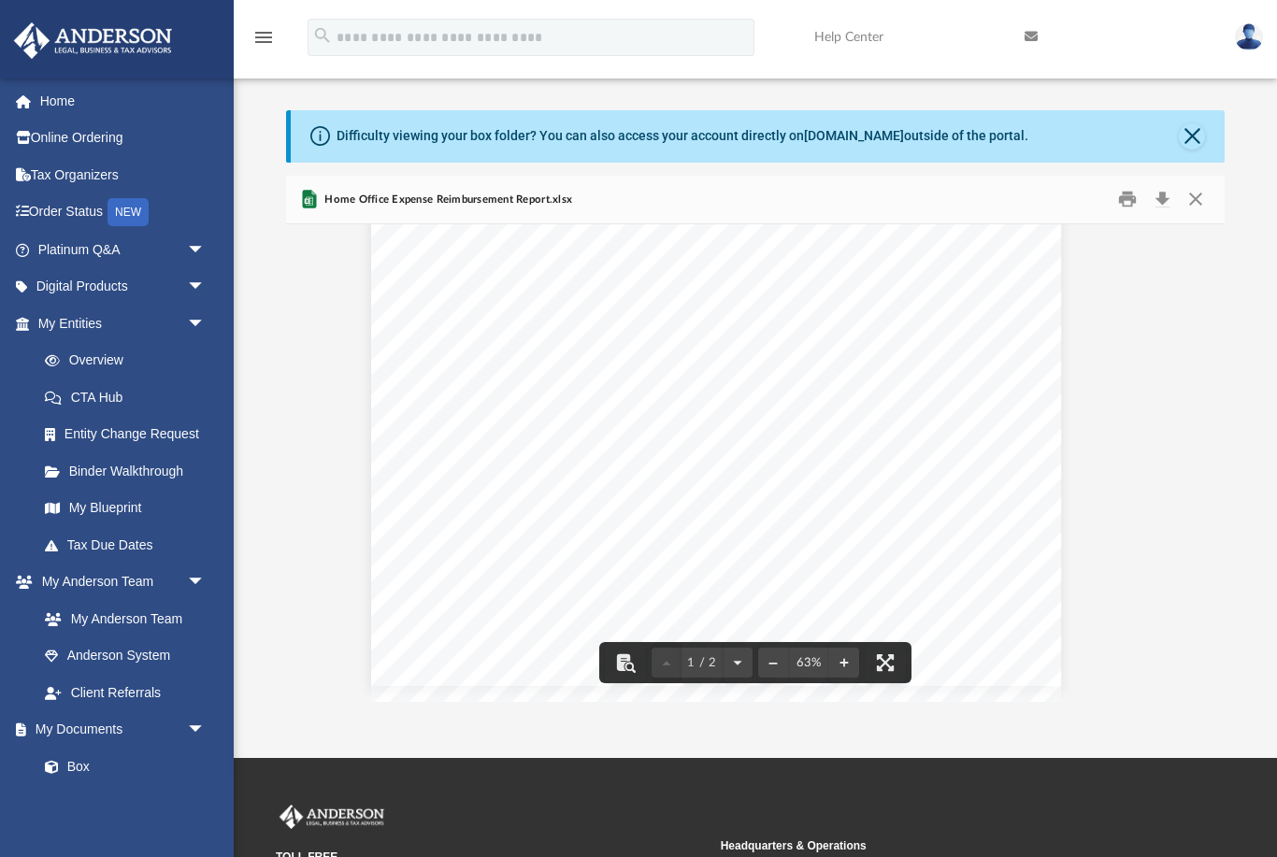
scroll to position [69, 0]
